Goal: Task Accomplishment & Management: Manage account settings

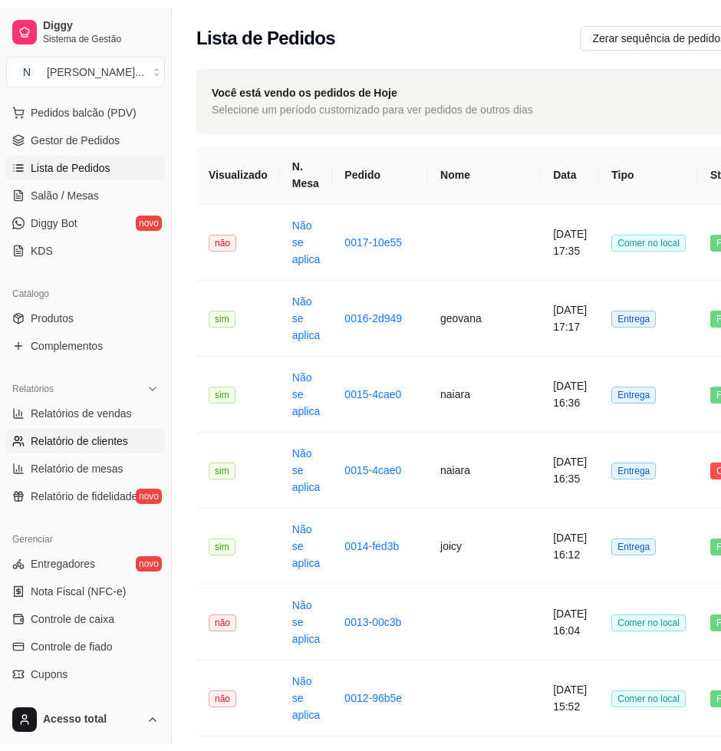
scroll to position [353, 0]
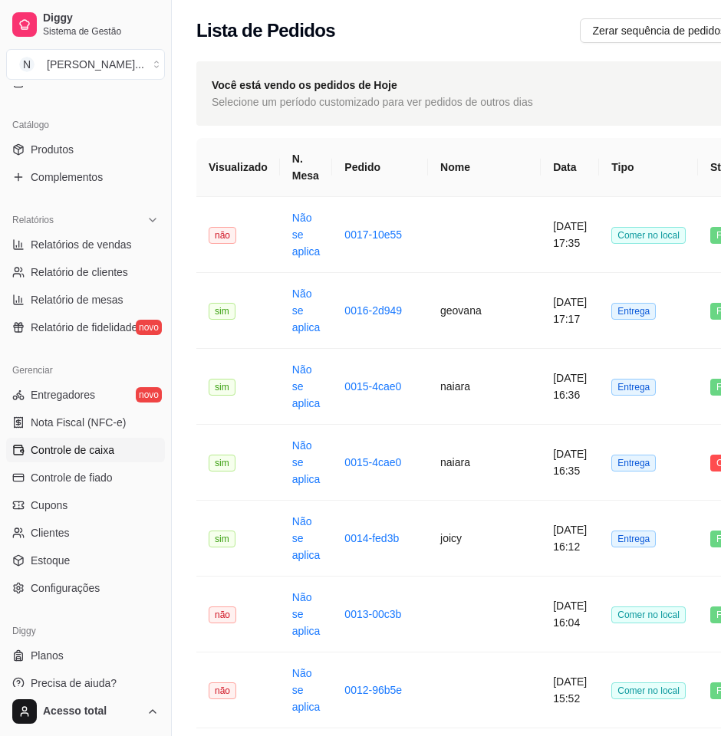
click at [114, 445] on link "Controle de caixa" at bounding box center [85, 450] width 159 height 25
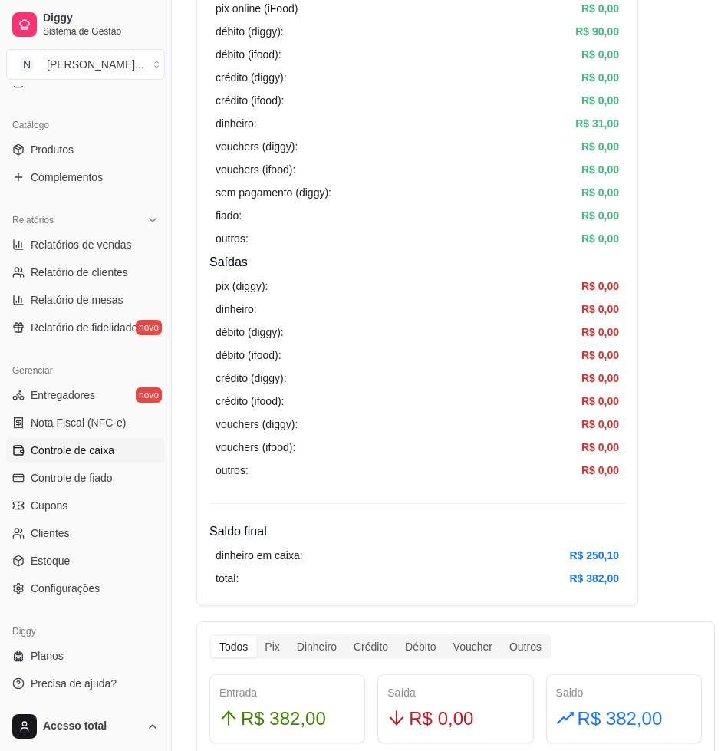
scroll to position [299, 0]
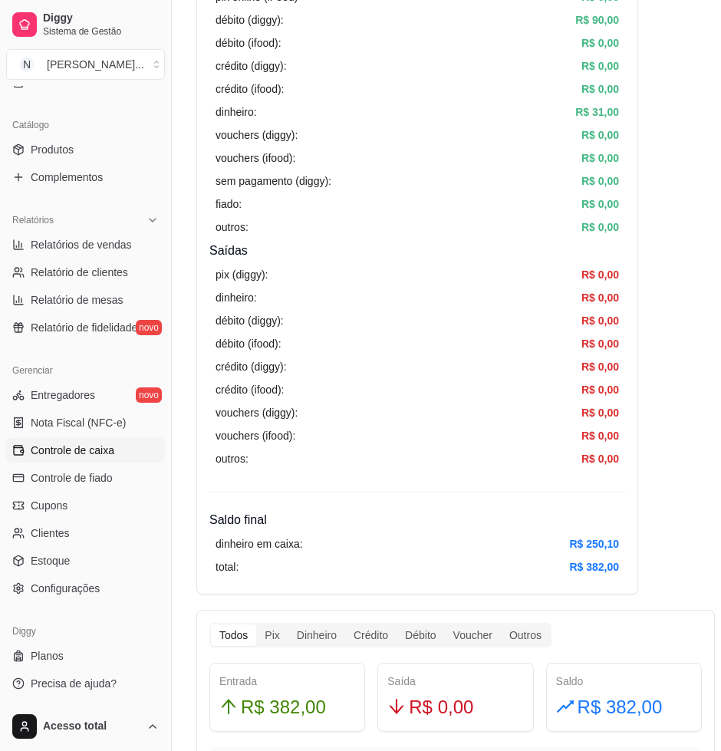
drag, startPoint x: 344, startPoint y: 474, endPoint x: 419, endPoint y: 532, distance: 95.7
click at [419, 532] on div "dinheiro em caixa: R$ 250,10 total: R$ 382,00" at bounding box center [417, 555] width 416 height 52
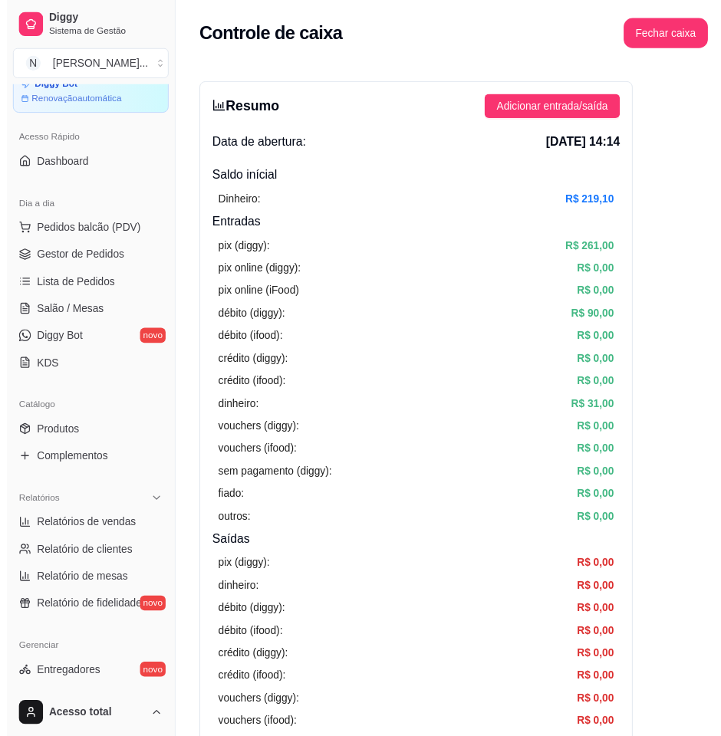
scroll to position [0, 0]
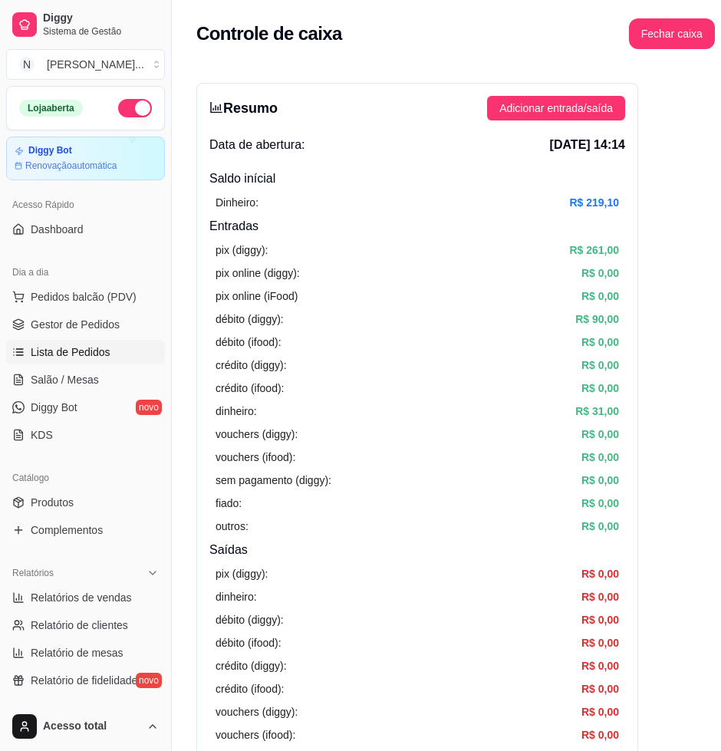
click at [104, 354] on span "Lista de Pedidos" at bounding box center [71, 351] width 80 height 15
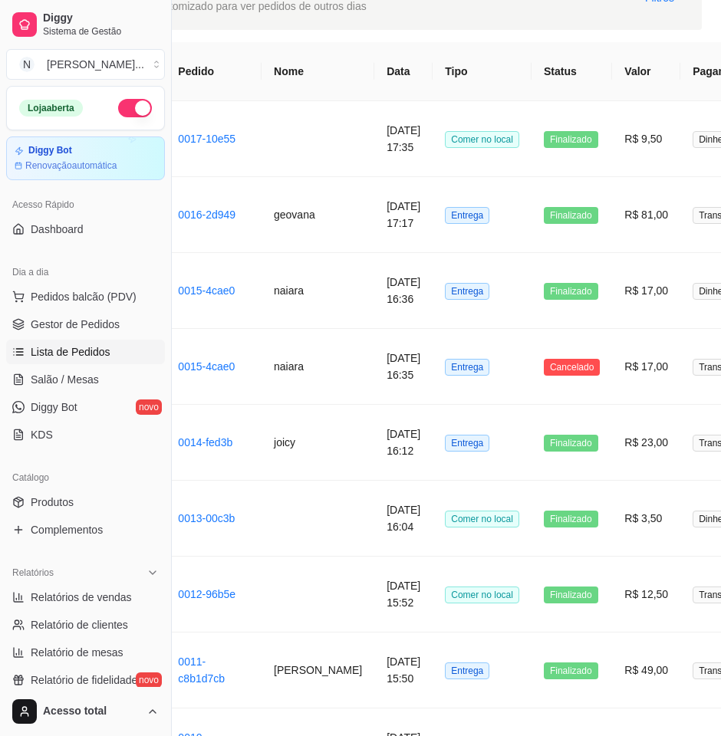
scroll to position [0, 166]
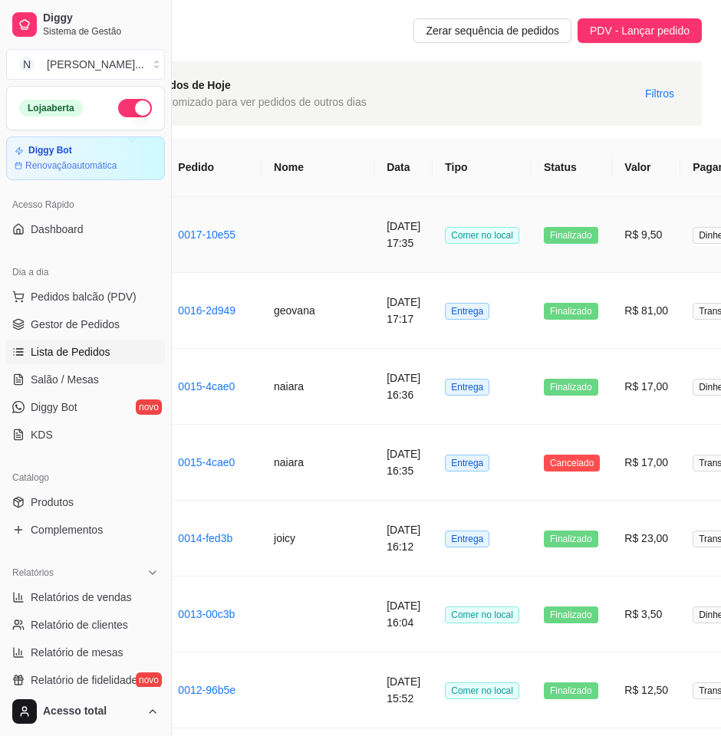
click at [312, 256] on td at bounding box center [318, 235] width 113 height 76
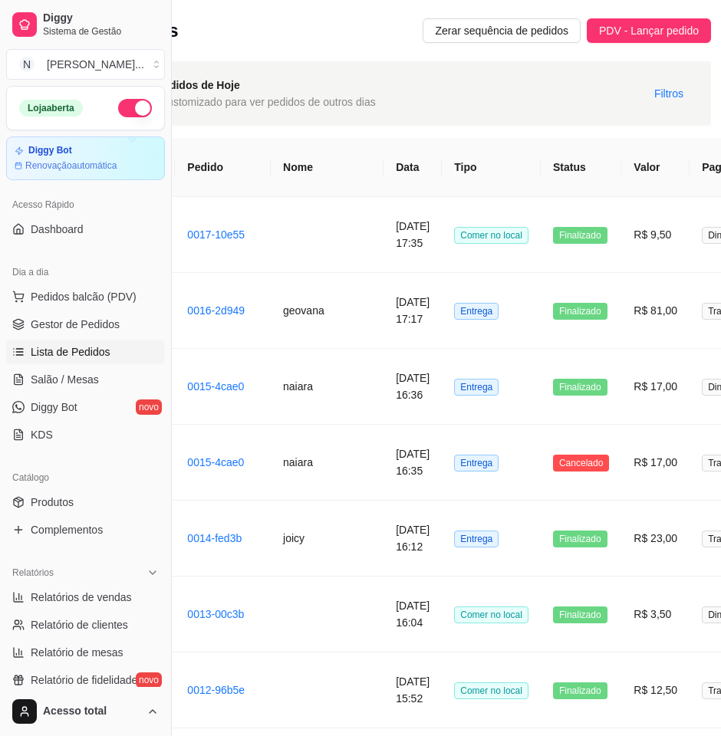
click at [117, 359] on link "Lista de Pedidos" at bounding box center [85, 352] width 159 height 25
click at [126, 374] on link "Salão / Mesas" at bounding box center [85, 379] width 159 height 25
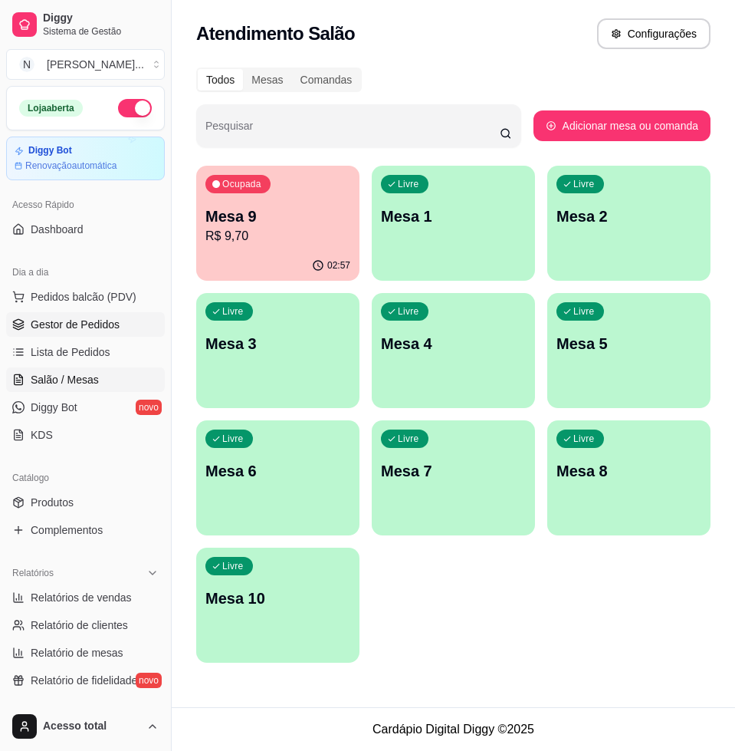
click at [84, 314] on link "Gestor de Pedidos" at bounding box center [85, 324] width 159 height 25
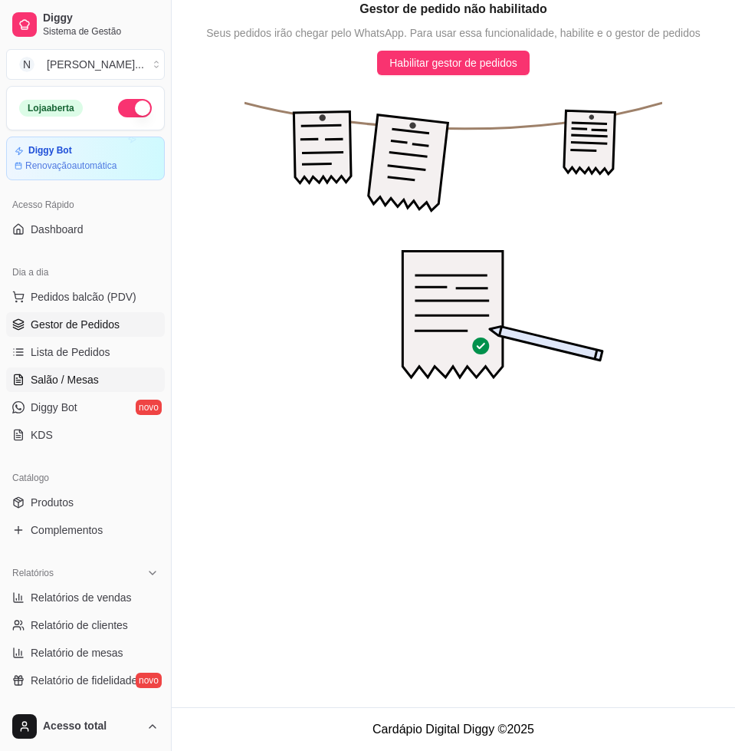
click at [86, 382] on span "Salão / Mesas" at bounding box center [65, 379] width 68 height 15
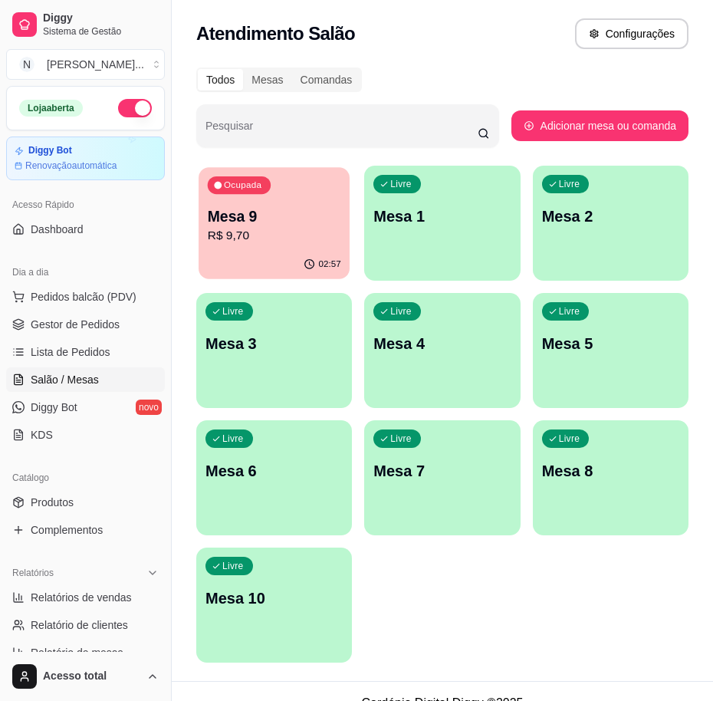
click at [261, 239] on p "R$ 9,70" at bounding box center [274, 236] width 133 height 18
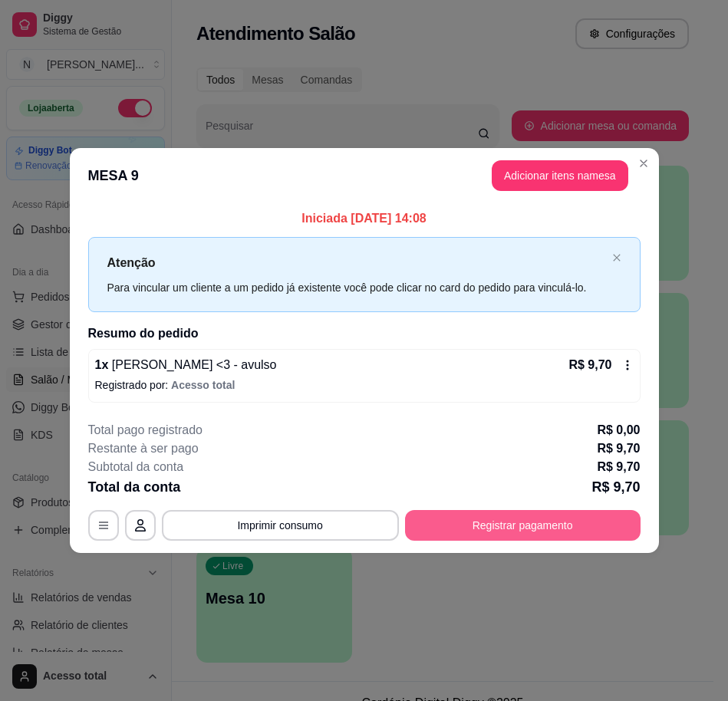
click at [543, 530] on button "Registrar pagamento" at bounding box center [522, 525] width 235 height 31
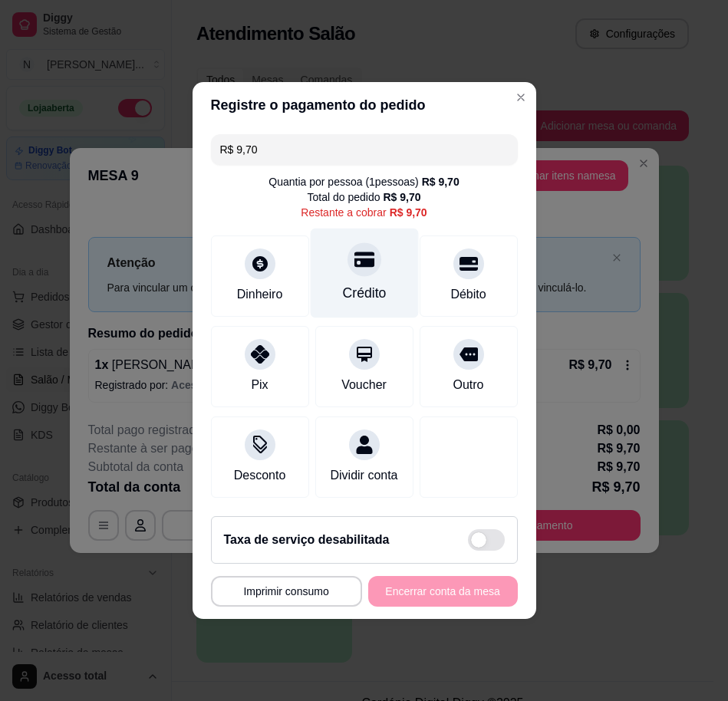
click at [354, 283] on div "Crédito" at bounding box center [364, 293] width 44 height 20
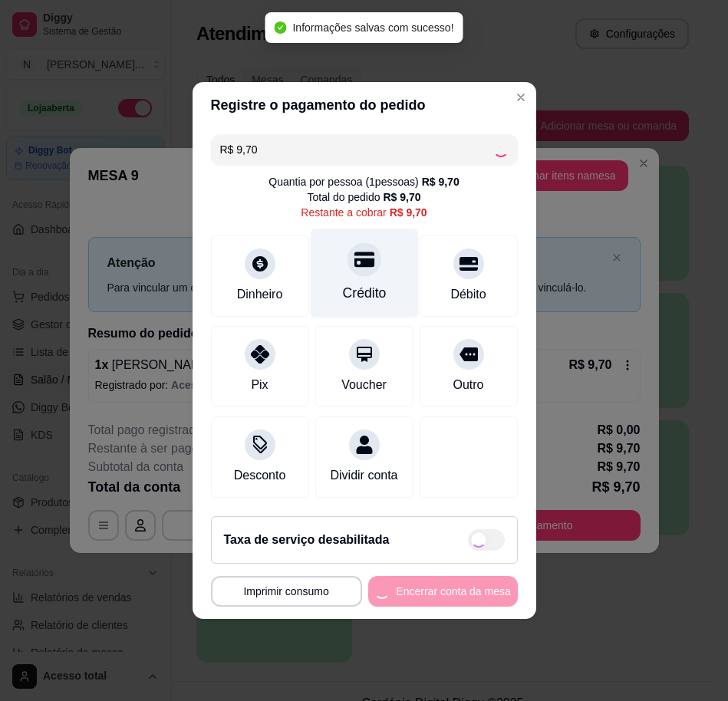
type input "R$ 0,00"
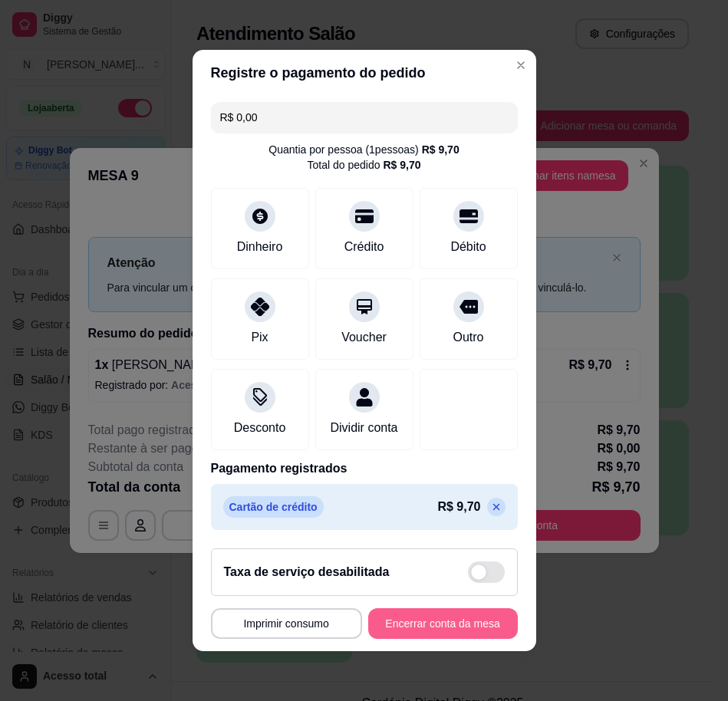
click at [420, 627] on button "Encerrar conta da mesa" at bounding box center [443, 623] width 150 height 31
